Goal: Task Accomplishment & Management: Manage account settings

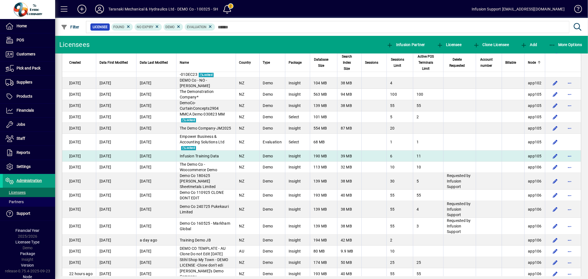
scroll to position [102, 0]
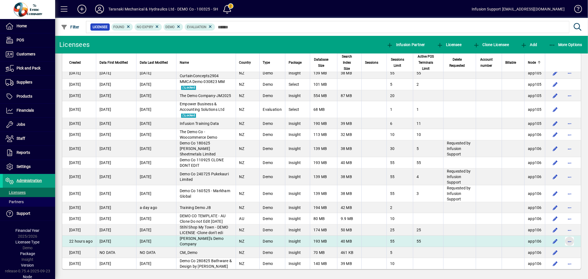
click at [563, 241] on span "button" at bounding box center [569, 241] width 13 height 13
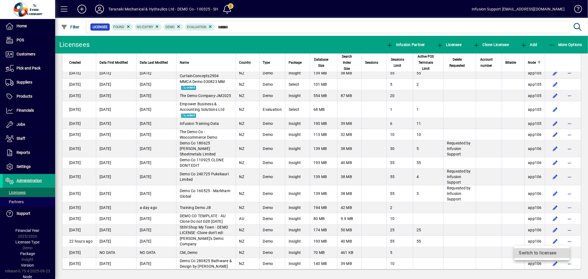
click at [520, 251] on span "Switch to licensee" at bounding box center [542, 253] width 46 height 7
